Goal: Navigation & Orientation: Go to known website

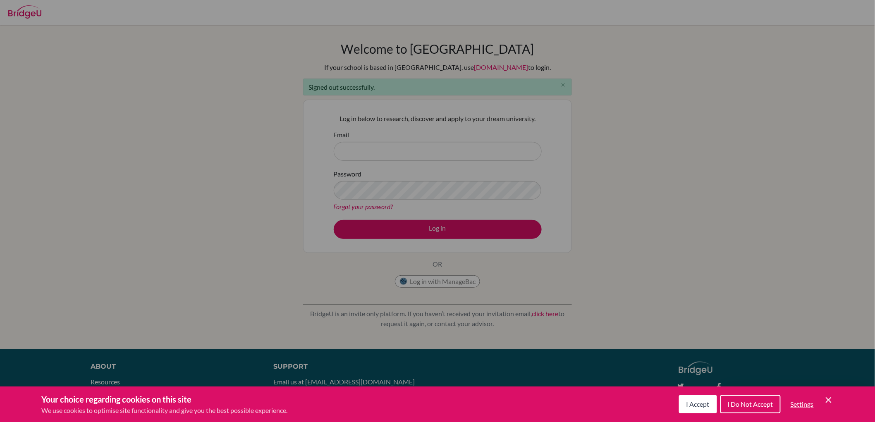
click at [700, 380] on span "I Accept" at bounding box center [697, 404] width 23 height 8
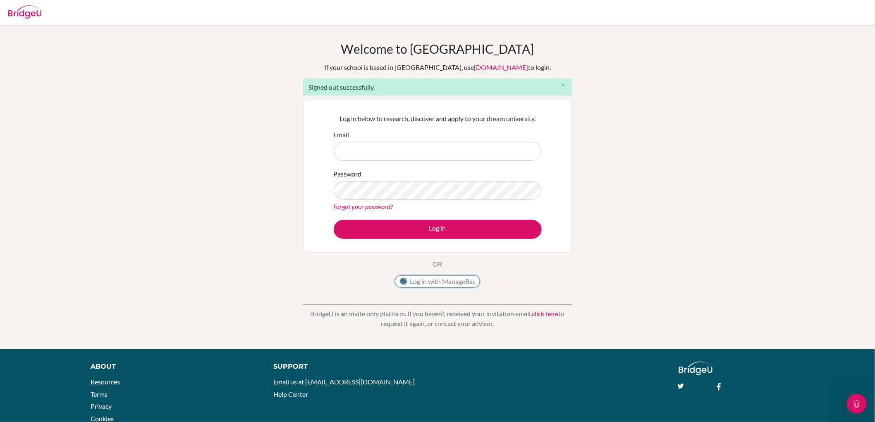
click at [444, 282] on button "Log in with ManageBac" at bounding box center [437, 281] width 85 height 12
click at [419, 283] on button "Log in with ManageBac" at bounding box center [437, 281] width 85 height 12
click at [423, 282] on button "Log in with ManageBac" at bounding box center [437, 281] width 85 height 12
